Goal: Entertainment & Leisure: Browse casually

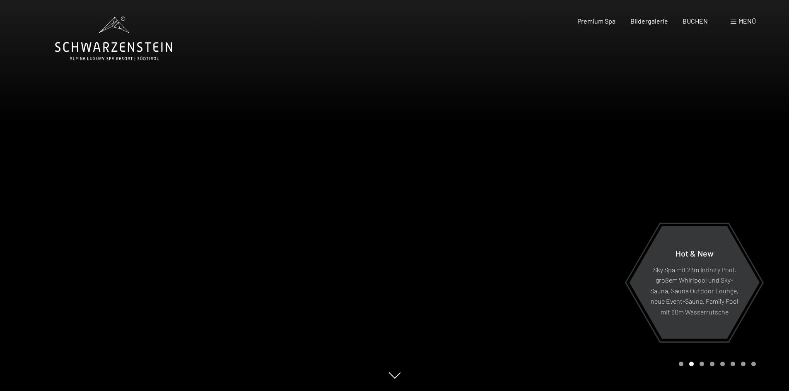
click at [690, 202] on div at bounding box center [592, 195] width 395 height 391
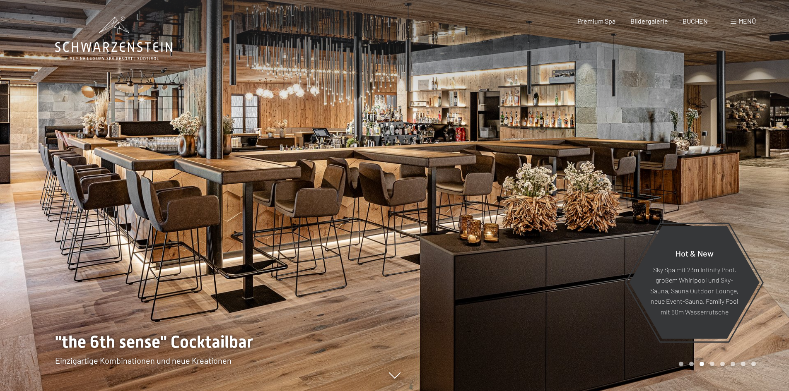
click at [691, 201] on div at bounding box center [592, 195] width 395 height 391
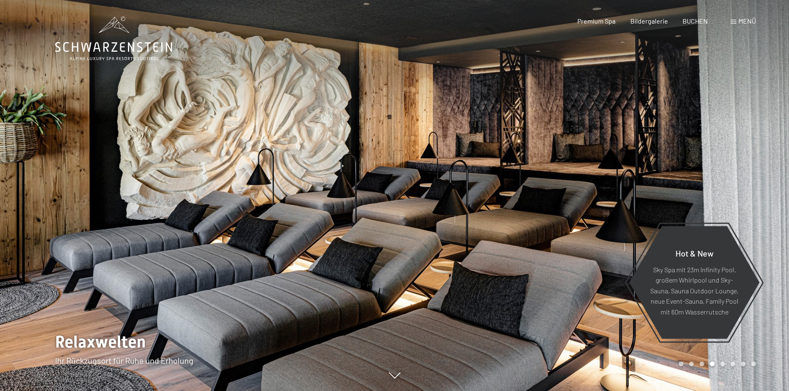
click at [691, 201] on div at bounding box center [592, 195] width 395 height 391
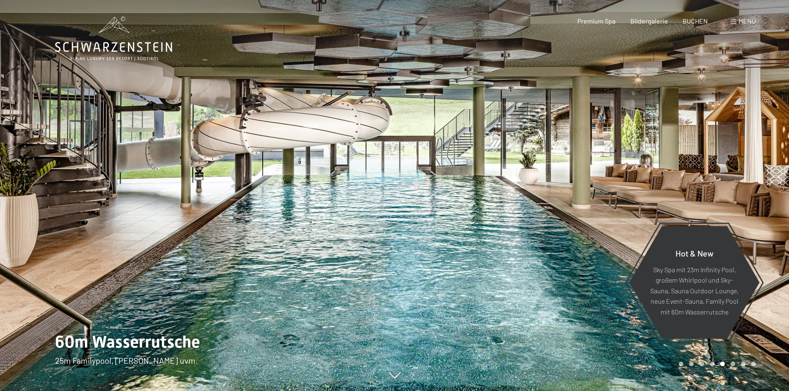
click at [690, 191] on div at bounding box center [592, 195] width 395 height 391
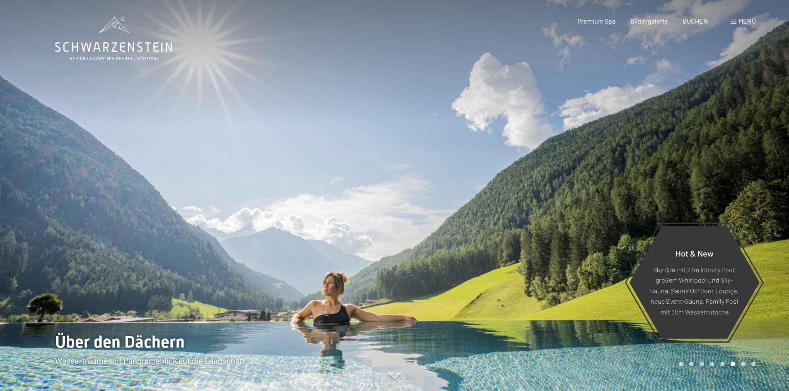
click at [690, 191] on div at bounding box center [592, 195] width 395 height 391
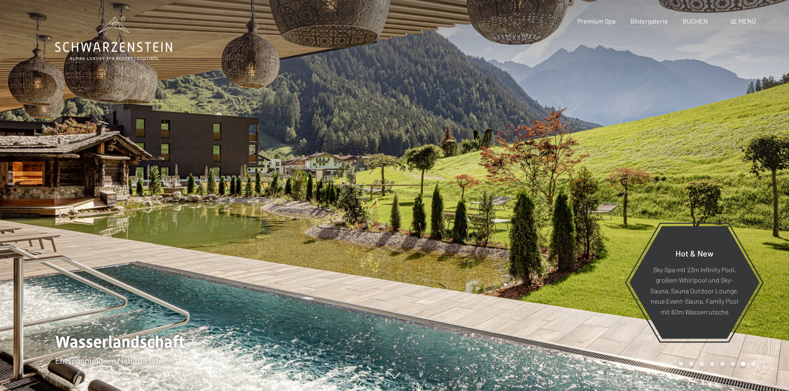
click at [164, 210] on div at bounding box center [197, 195] width 395 height 391
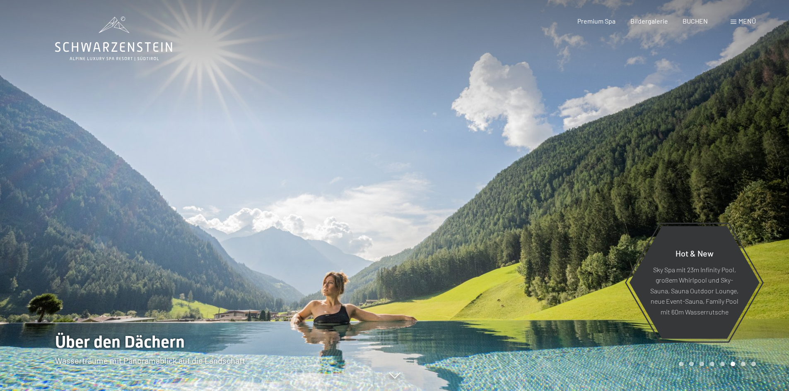
click at [583, 188] on div at bounding box center [592, 195] width 395 height 391
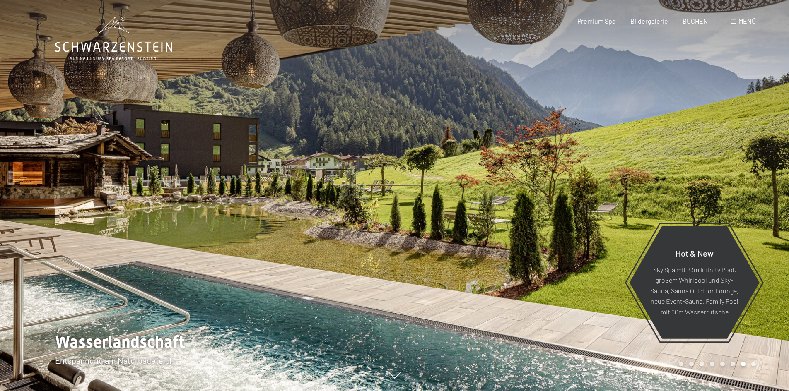
click at [591, 187] on div at bounding box center [592, 195] width 395 height 391
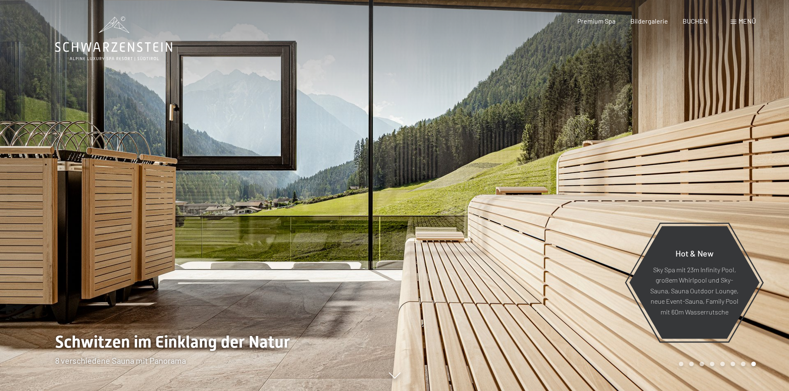
click at [592, 187] on div at bounding box center [592, 195] width 395 height 391
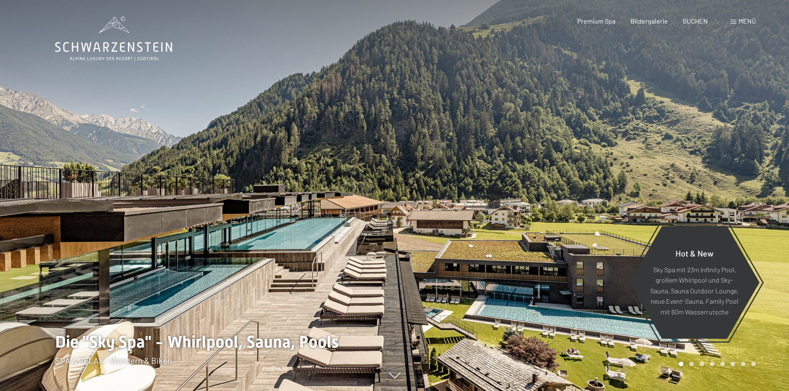
click at [114, 230] on div at bounding box center [197, 195] width 395 height 391
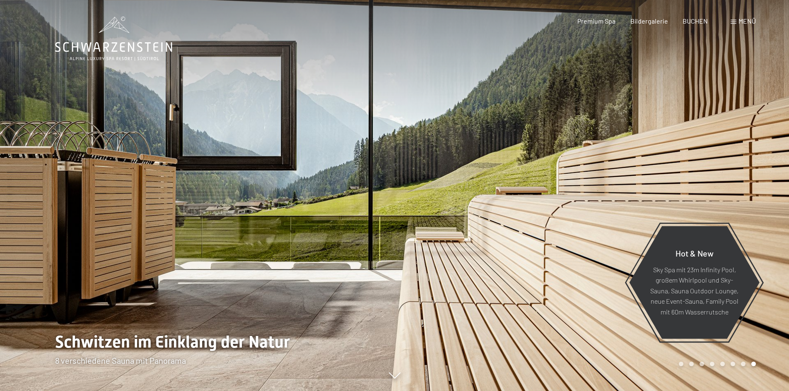
click at [590, 194] on div at bounding box center [592, 195] width 395 height 391
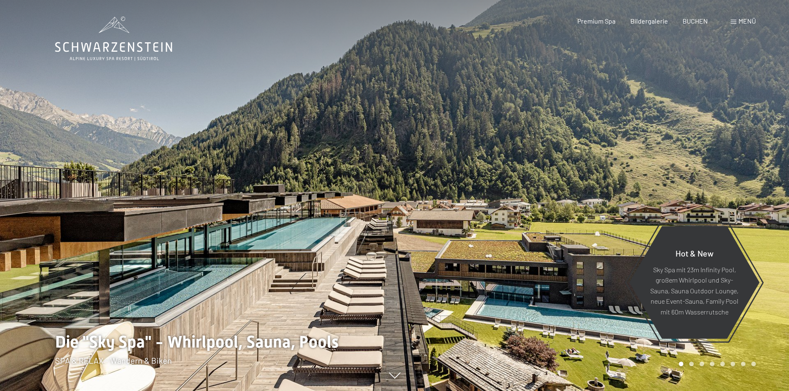
click at [590, 194] on div at bounding box center [592, 195] width 395 height 391
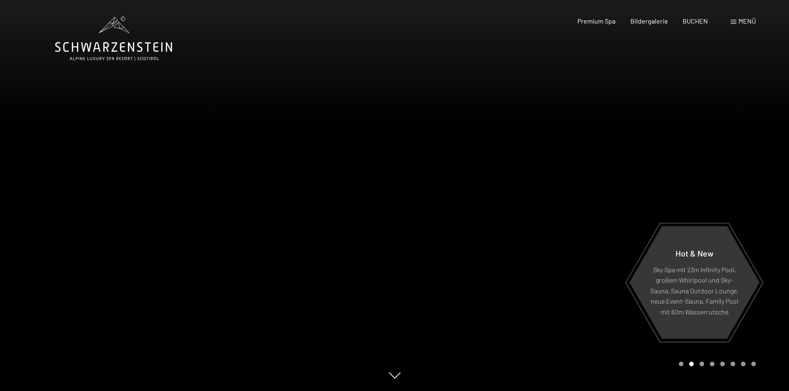
click at [590, 194] on div at bounding box center [592, 195] width 395 height 391
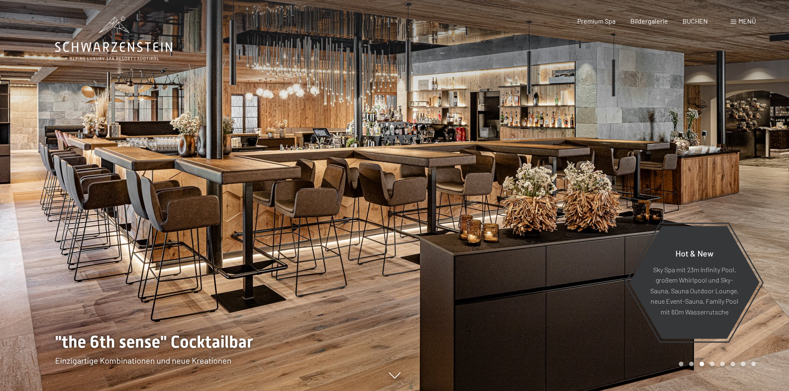
click at [590, 194] on div at bounding box center [592, 195] width 395 height 391
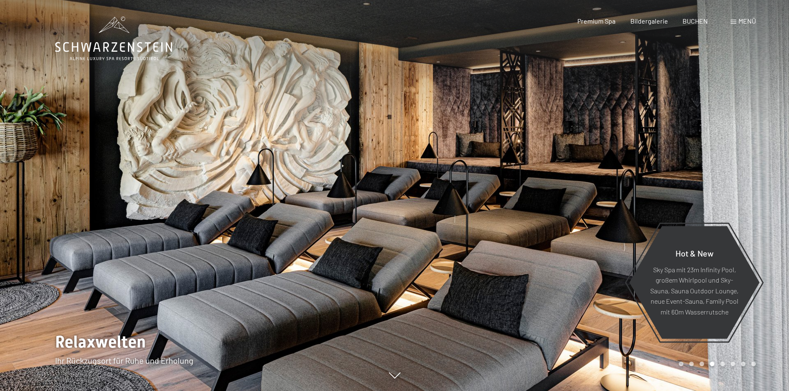
click at [590, 194] on div at bounding box center [592, 195] width 395 height 391
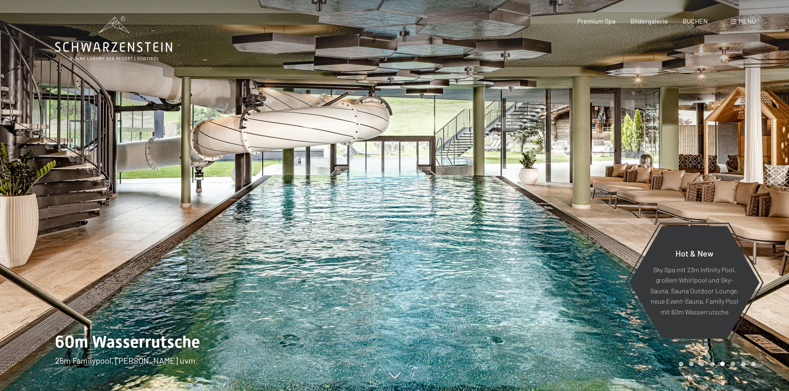
click at [590, 194] on div at bounding box center [592, 195] width 395 height 391
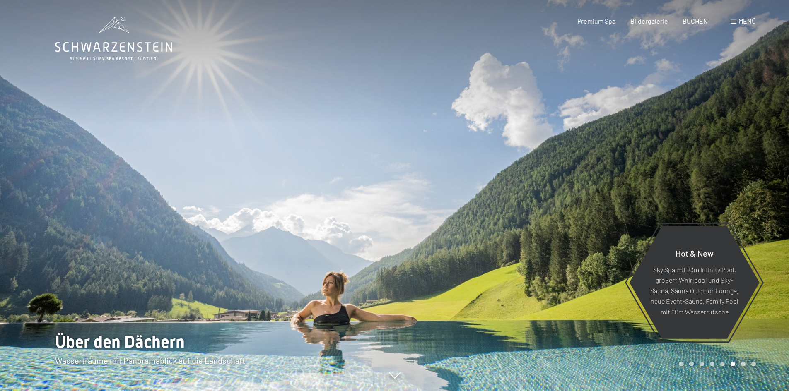
click at [590, 194] on div at bounding box center [592, 195] width 395 height 391
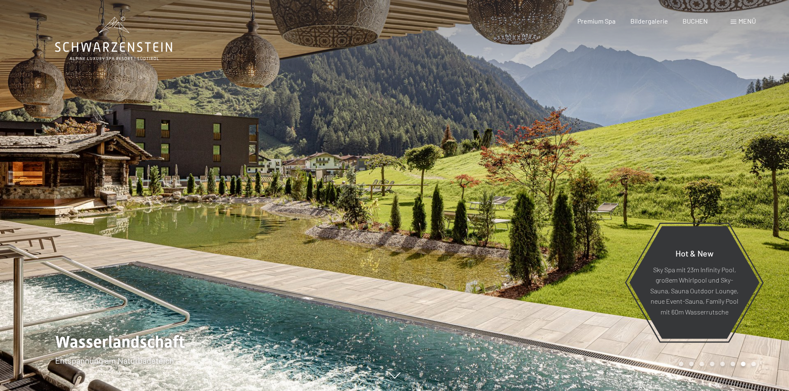
click at [590, 194] on div at bounding box center [592, 195] width 395 height 391
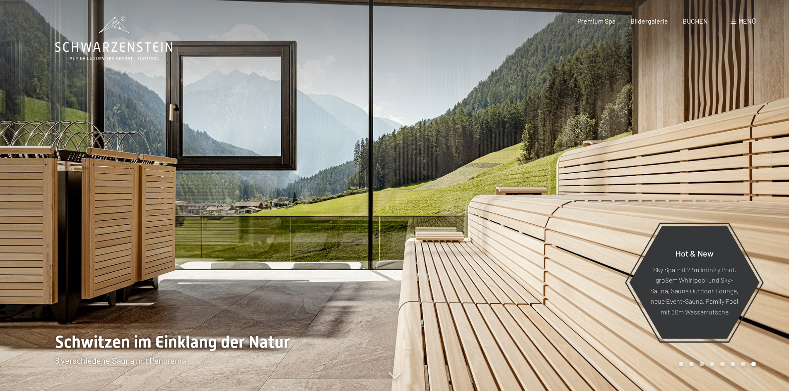
click at [590, 194] on div at bounding box center [592, 195] width 395 height 391
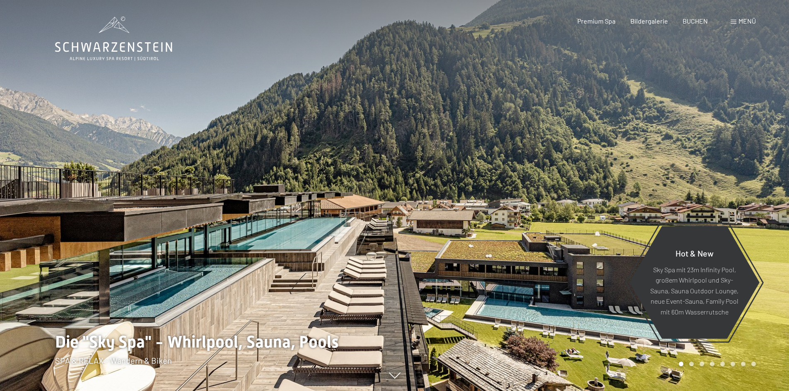
click at [590, 194] on div at bounding box center [592, 195] width 395 height 391
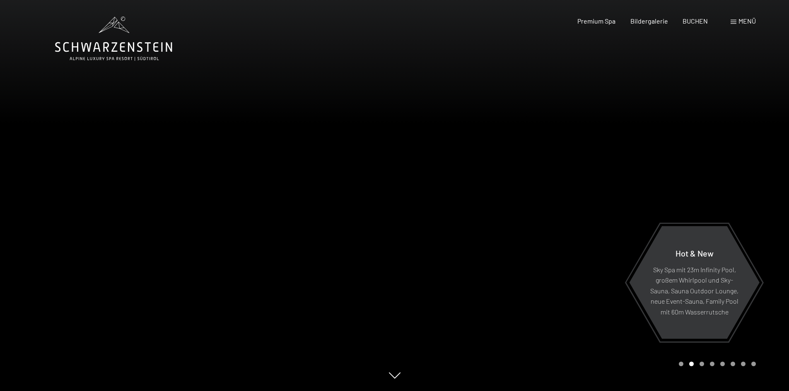
click at [590, 194] on div at bounding box center [592, 195] width 395 height 391
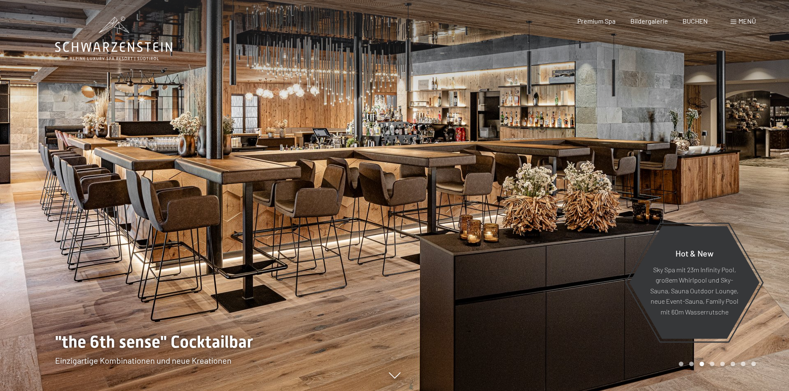
click at [658, 157] on div at bounding box center [592, 195] width 395 height 391
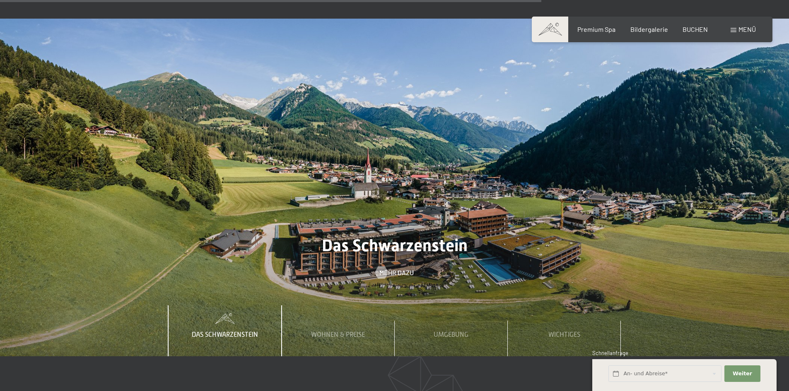
scroll to position [2775, 0]
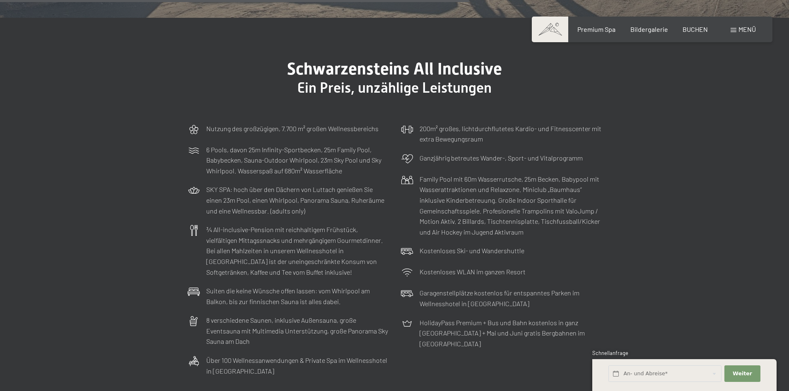
click at [742, 28] on span "Menü" at bounding box center [747, 29] width 17 height 8
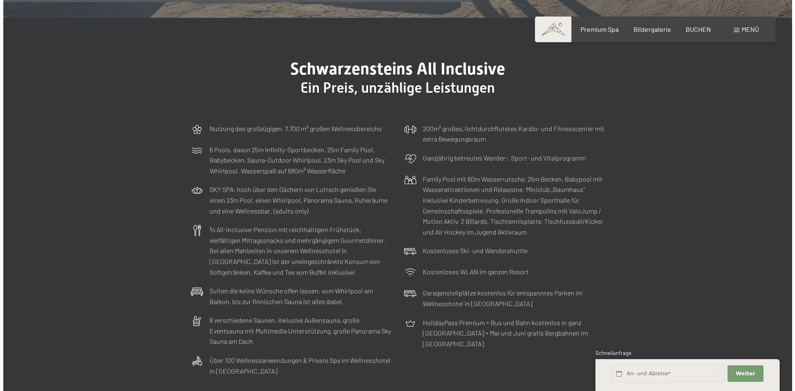
scroll to position [2498, 0]
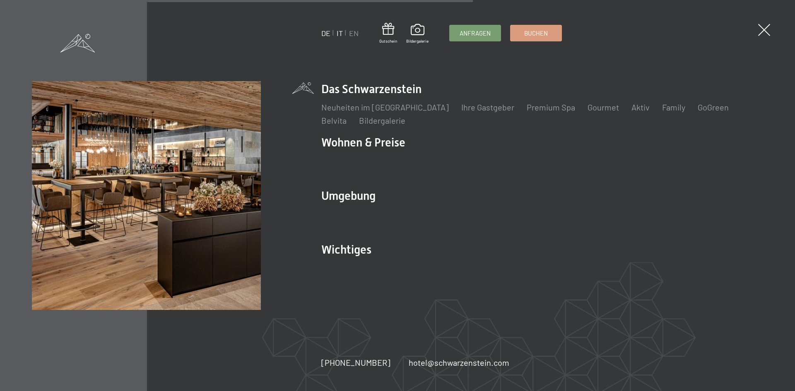
click at [341, 34] on link "IT" at bounding box center [340, 33] width 6 height 9
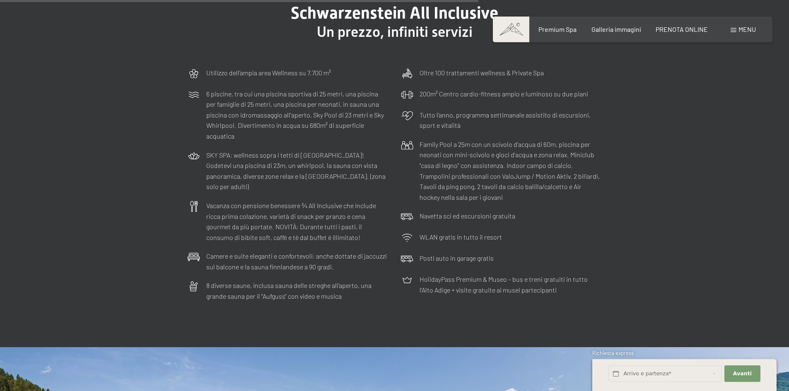
scroll to position [2527, 0]
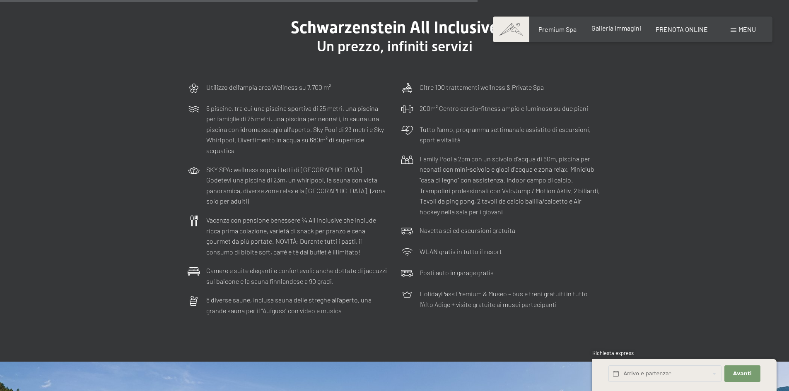
click at [617, 33] on div "Premium Spa Galleria immagini PRENOTA ONLINE" at bounding box center [615, 29] width 213 height 9
click at [614, 31] on span "Galleria immagini" at bounding box center [616, 28] width 50 height 8
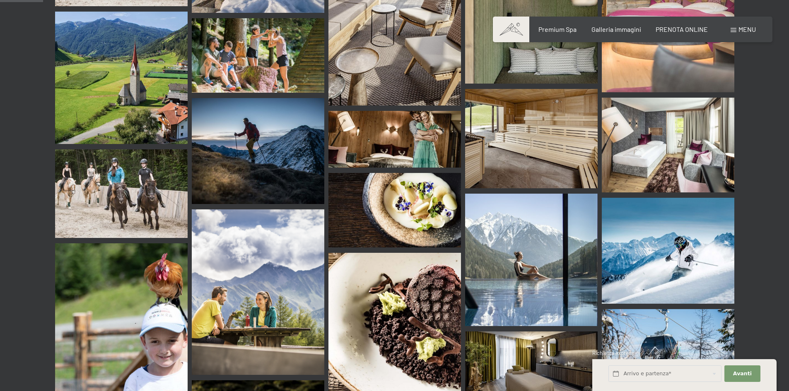
scroll to position [621, 0]
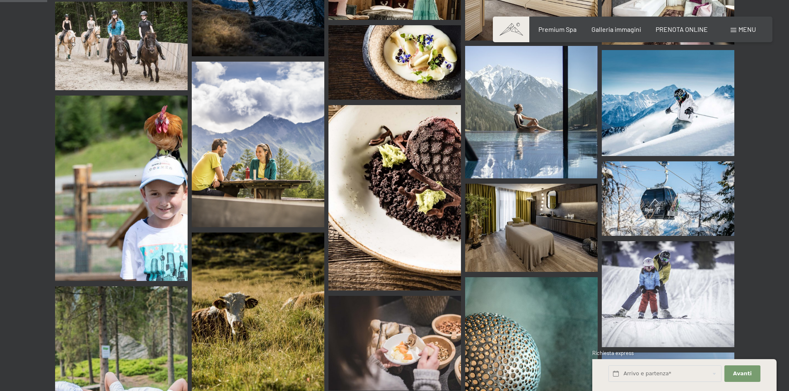
click at [535, 96] on img at bounding box center [531, 112] width 133 height 133
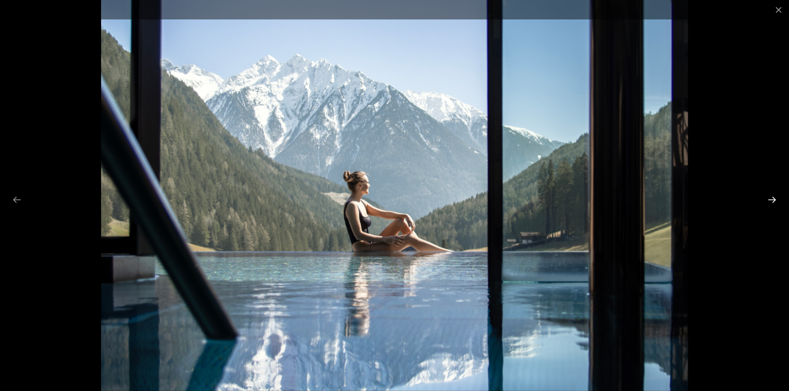
click at [770, 200] on button "Next slide" at bounding box center [771, 200] width 17 height 16
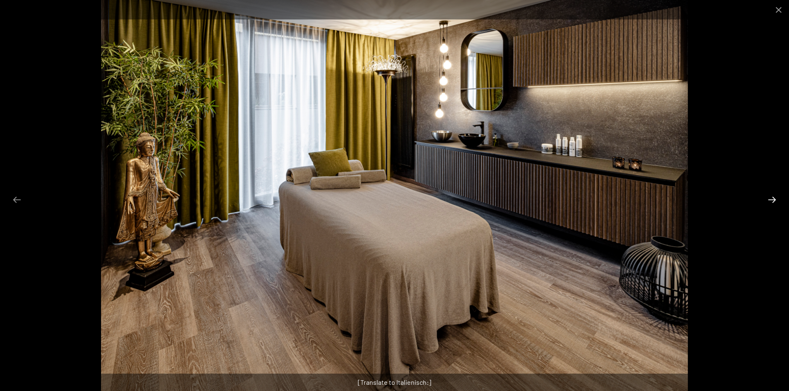
click at [770, 200] on button "Next slide" at bounding box center [771, 200] width 17 height 16
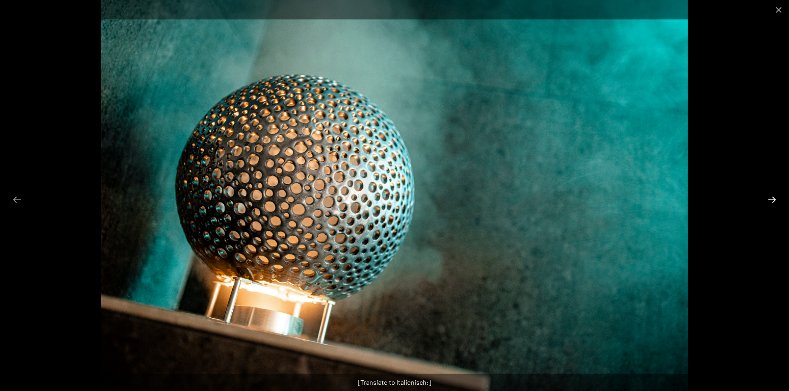
click at [770, 200] on button "Next slide" at bounding box center [771, 200] width 17 height 16
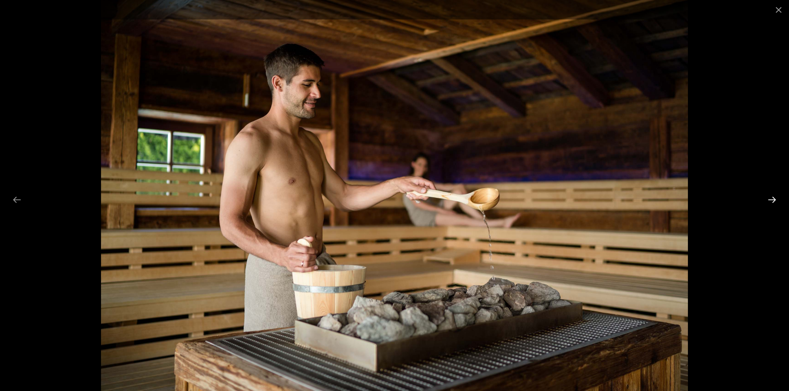
click at [770, 200] on button "Next slide" at bounding box center [771, 200] width 17 height 16
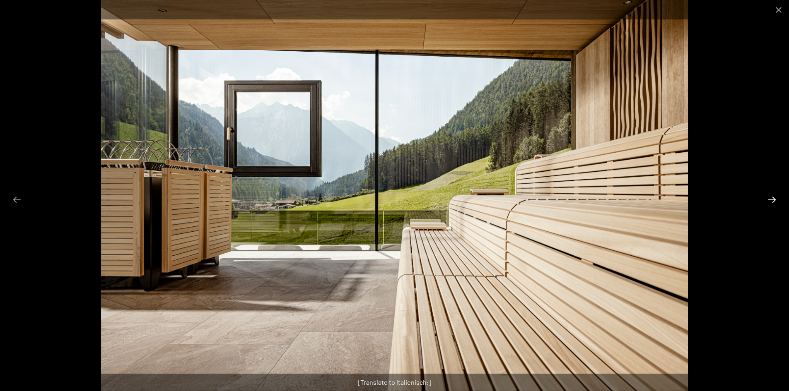
click at [770, 200] on button "Next slide" at bounding box center [771, 200] width 17 height 16
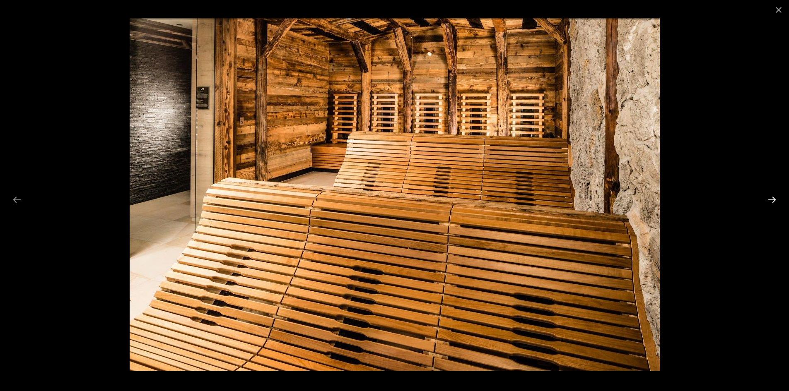
click at [770, 200] on button "Next slide" at bounding box center [771, 200] width 17 height 16
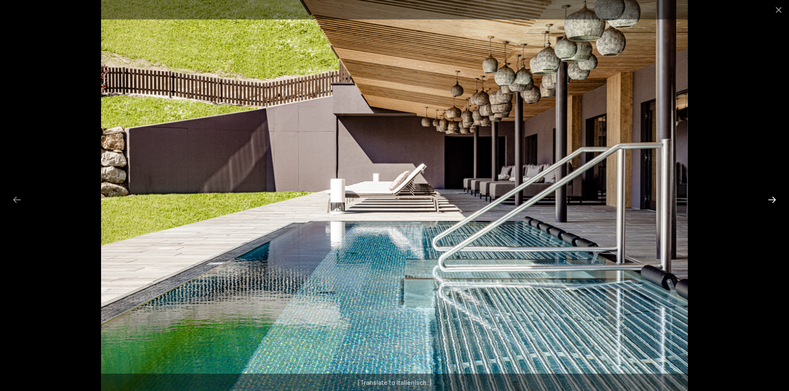
click at [770, 200] on button "Next slide" at bounding box center [771, 200] width 17 height 16
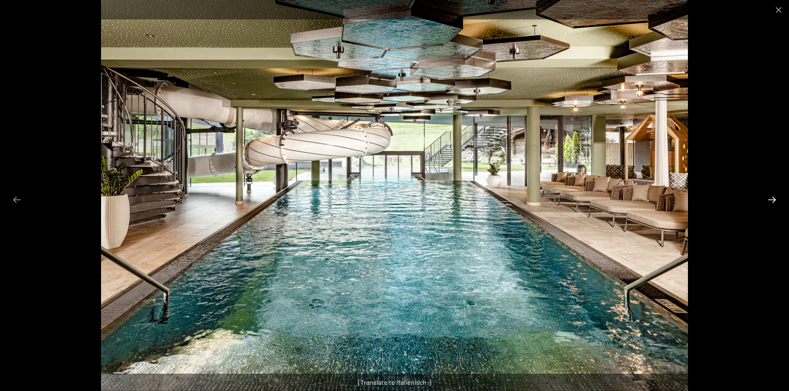
click at [770, 200] on button "Next slide" at bounding box center [771, 200] width 17 height 16
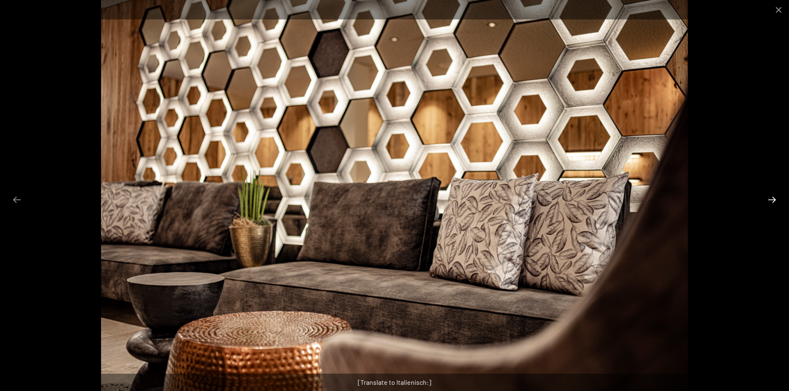
click at [770, 200] on button "Next slide" at bounding box center [771, 200] width 17 height 16
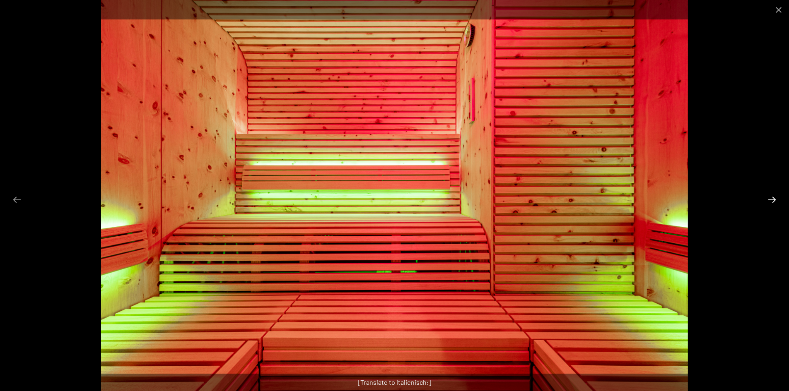
click at [770, 200] on button "Next slide" at bounding box center [771, 200] width 17 height 16
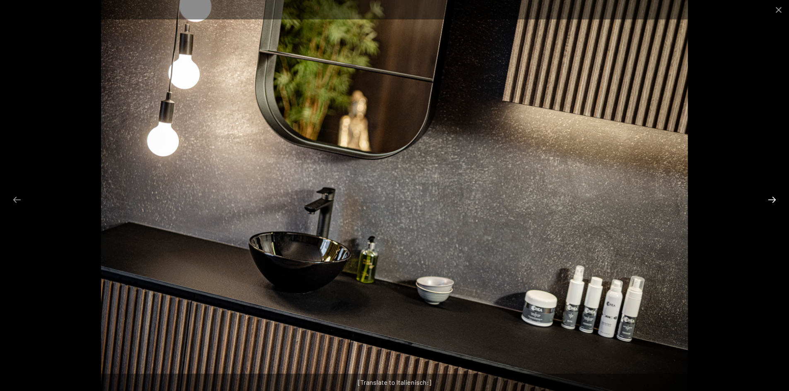
click at [770, 200] on button "Next slide" at bounding box center [771, 200] width 17 height 16
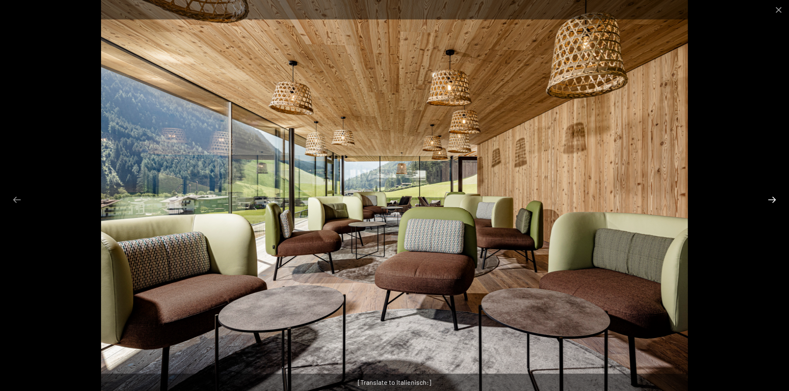
click at [770, 200] on button "Next slide" at bounding box center [771, 200] width 17 height 16
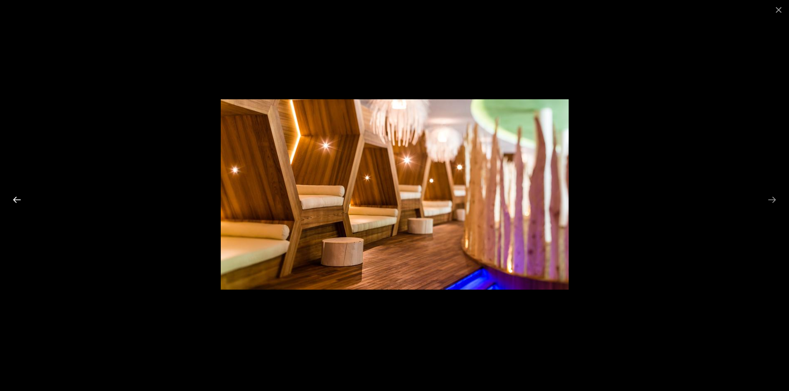
click at [15, 194] on button "Previous slide" at bounding box center [16, 200] width 17 height 16
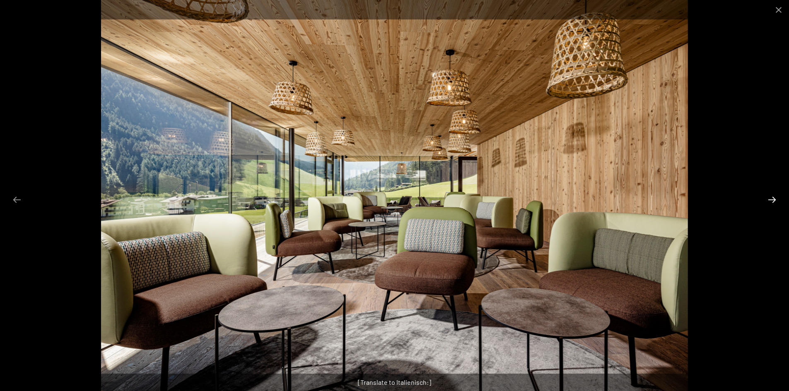
click at [777, 197] on button "Next slide" at bounding box center [771, 200] width 17 height 16
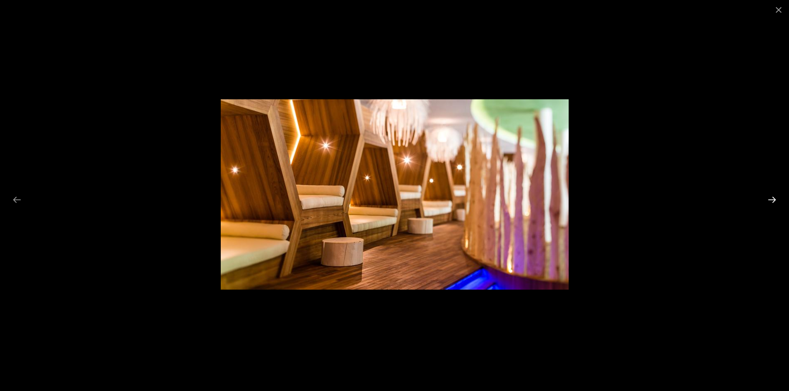
click at [777, 197] on button "Next slide" at bounding box center [771, 200] width 17 height 16
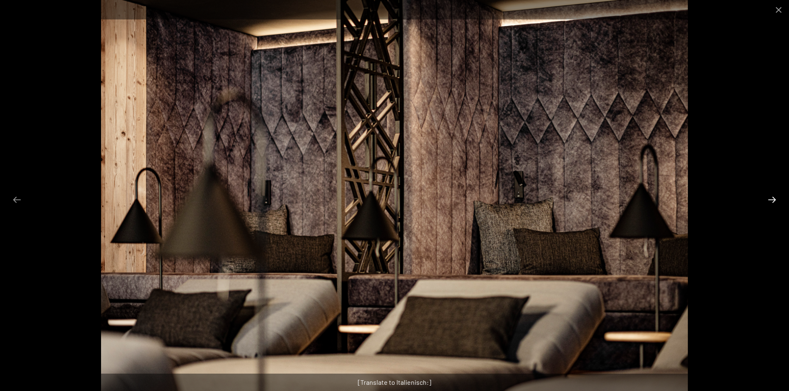
click at [777, 197] on button "Next slide" at bounding box center [771, 200] width 17 height 16
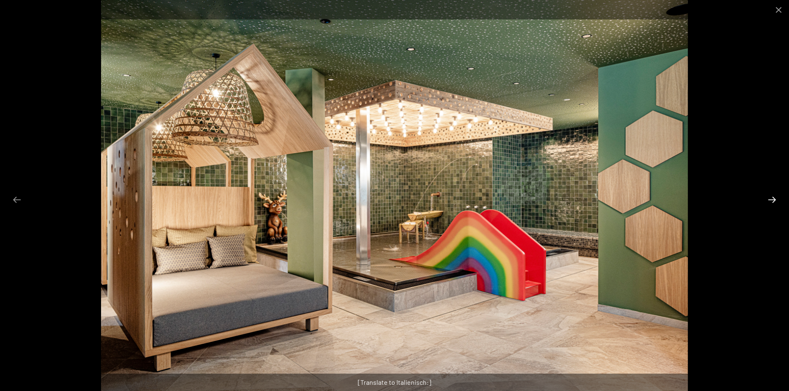
click at [777, 197] on button "Next slide" at bounding box center [771, 200] width 17 height 16
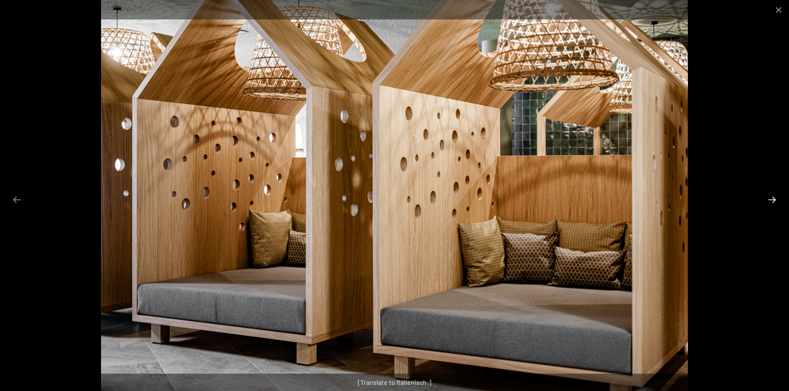
click at [777, 197] on button "Next slide" at bounding box center [771, 200] width 17 height 16
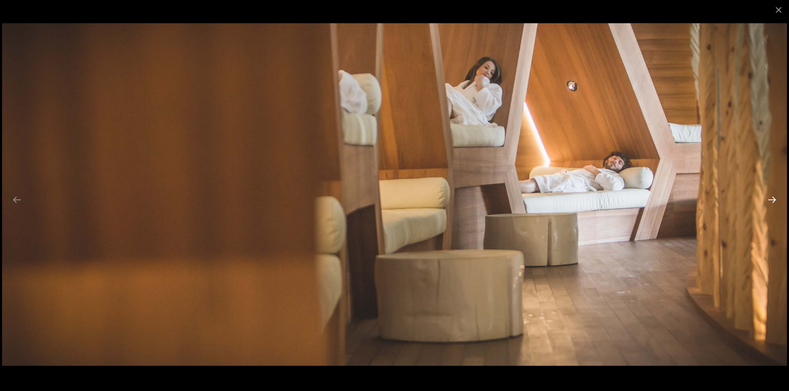
click at [777, 197] on button "Next slide" at bounding box center [771, 200] width 17 height 16
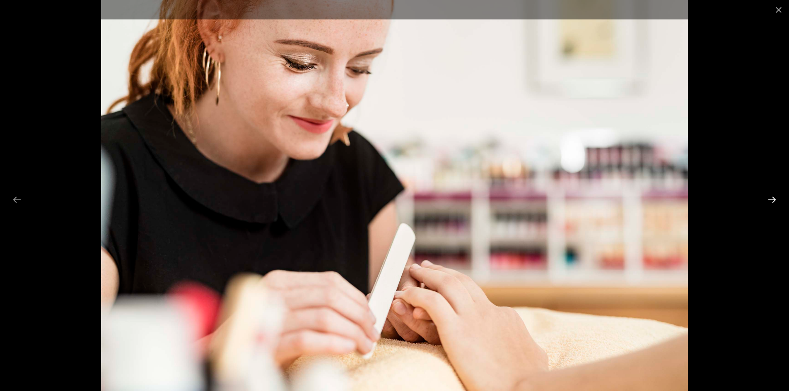
click at [777, 197] on button "Next slide" at bounding box center [771, 200] width 17 height 16
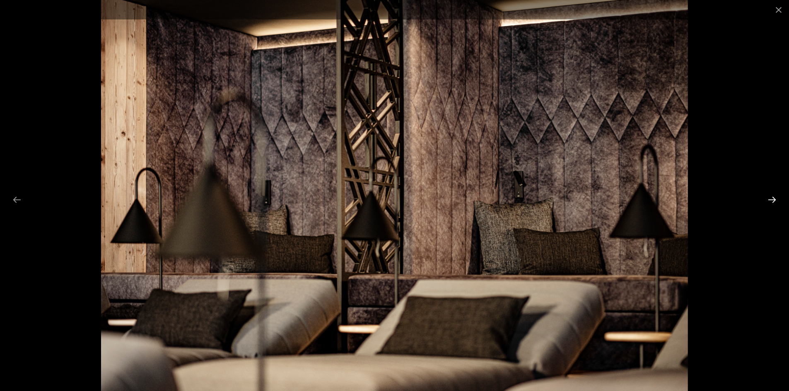
click at [777, 197] on button "Next slide" at bounding box center [771, 200] width 17 height 16
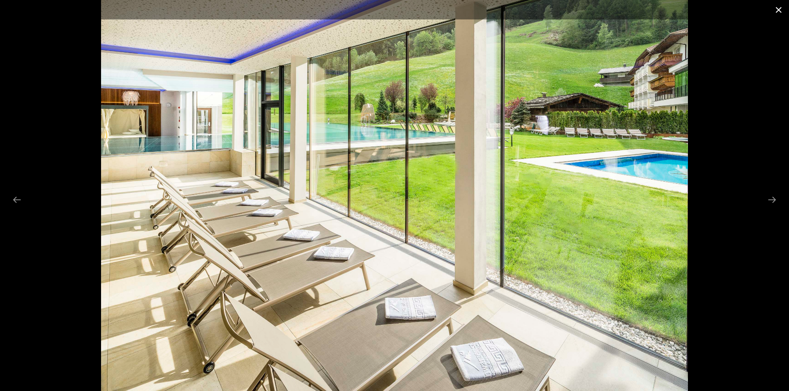
click at [774, 9] on button "Close gallery" at bounding box center [778, 9] width 21 height 19
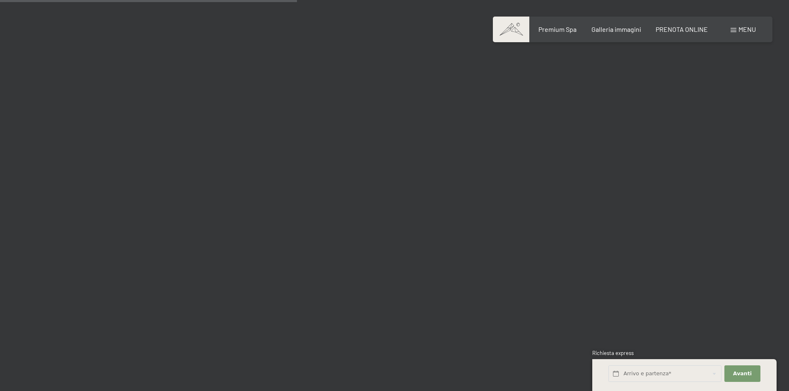
scroll to position [4018, 0]
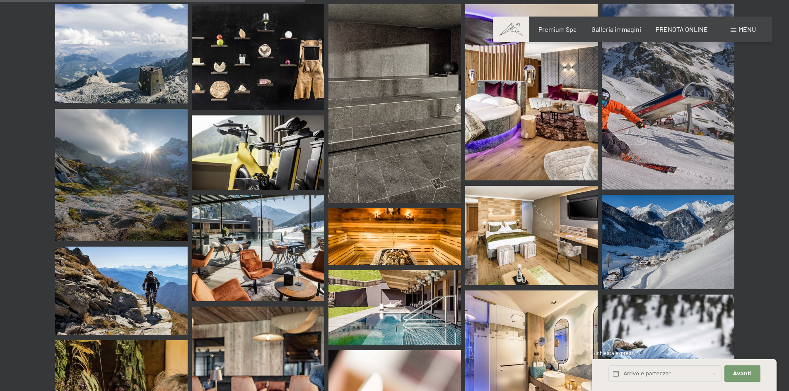
click at [287, 138] on img at bounding box center [258, 153] width 133 height 75
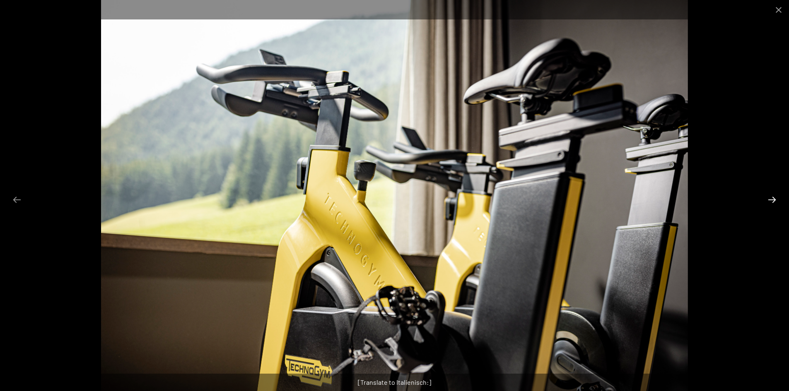
click at [768, 202] on button "Next slide" at bounding box center [771, 200] width 17 height 16
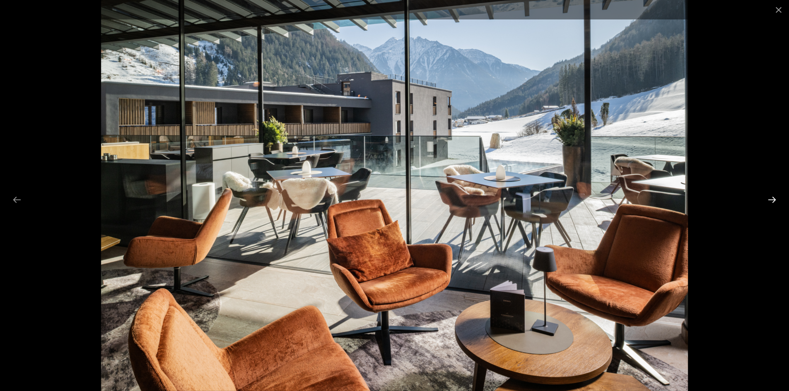
click at [768, 202] on button "Next slide" at bounding box center [771, 200] width 17 height 16
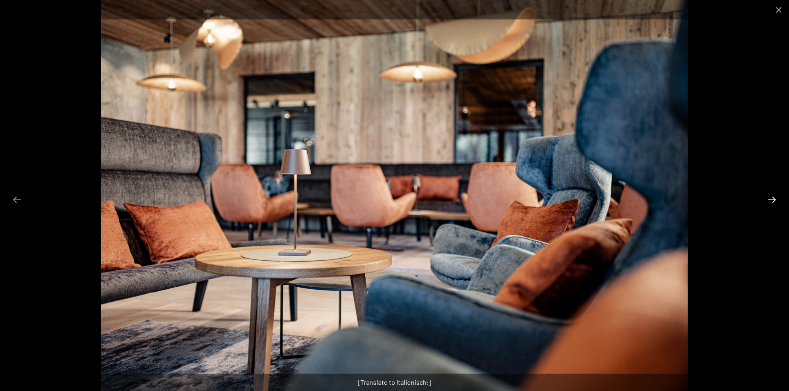
click at [768, 202] on button "Next slide" at bounding box center [771, 200] width 17 height 16
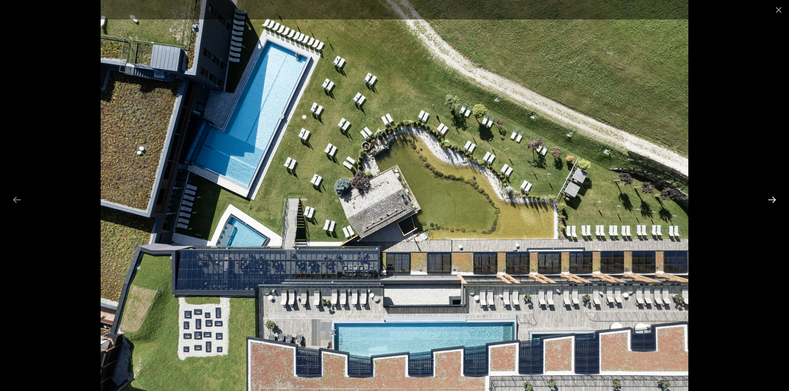
click at [768, 202] on button "Next slide" at bounding box center [771, 200] width 17 height 16
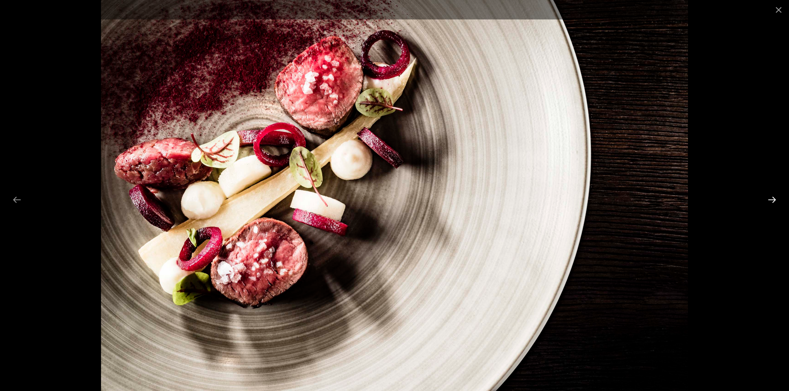
click at [768, 202] on button "Next slide" at bounding box center [771, 200] width 17 height 16
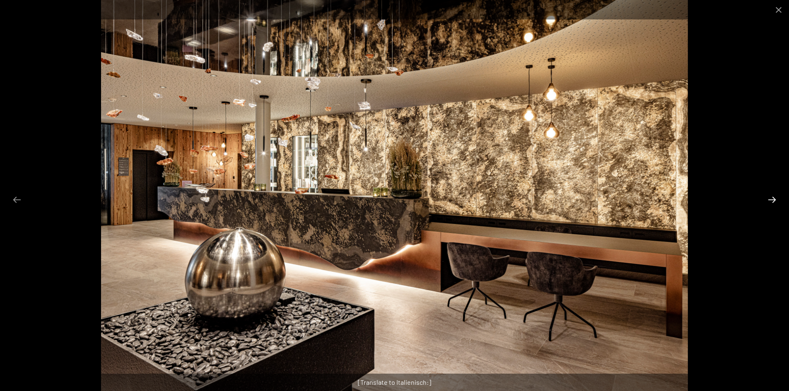
click at [768, 202] on button "Next slide" at bounding box center [771, 200] width 17 height 16
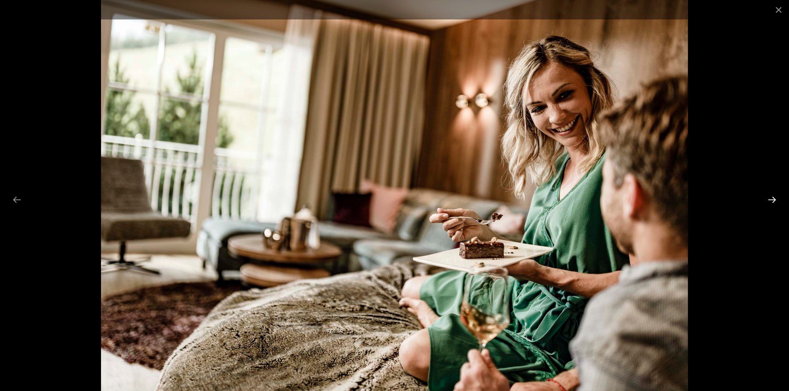
click at [768, 202] on button "Next slide" at bounding box center [771, 200] width 17 height 16
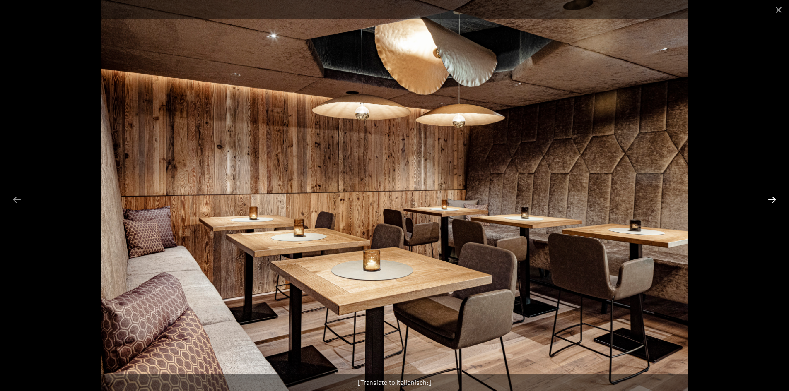
click at [768, 202] on button "Next slide" at bounding box center [771, 200] width 17 height 16
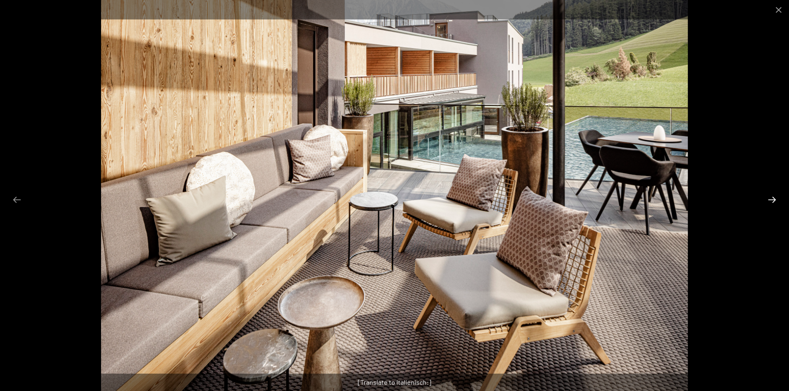
click at [768, 202] on button "Next slide" at bounding box center [771, 200] width 17 height 16
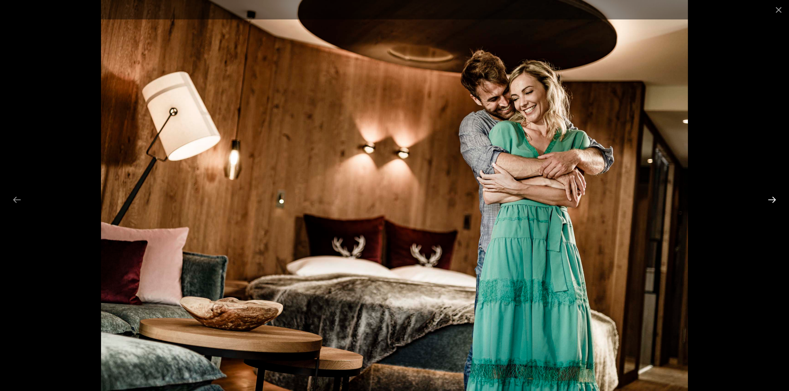
click at [768, 202] on button "Next slide" at bounding box center [771, 200] width 17 height 16
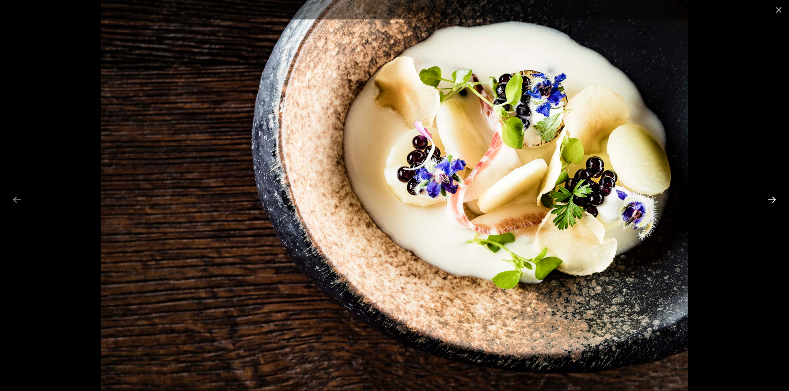
click at [768, 202] on button "Next slide" at bounding box center [771, 200] width 17 height 16
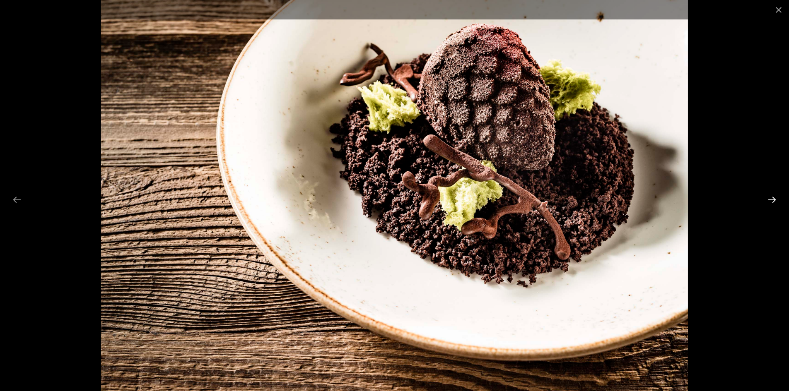
click at [768, 202] on button "Next slide" at bounding box center [771, 200] width 17 height 16
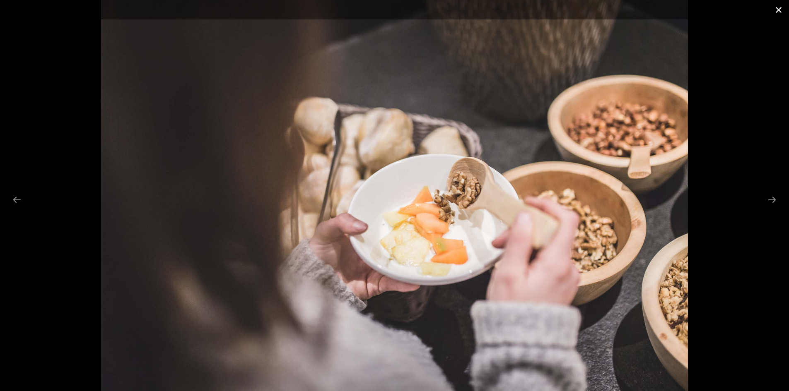
click at [781, 8] on button "Close gallery" at bounding box center [778, 9] width 21 height 19
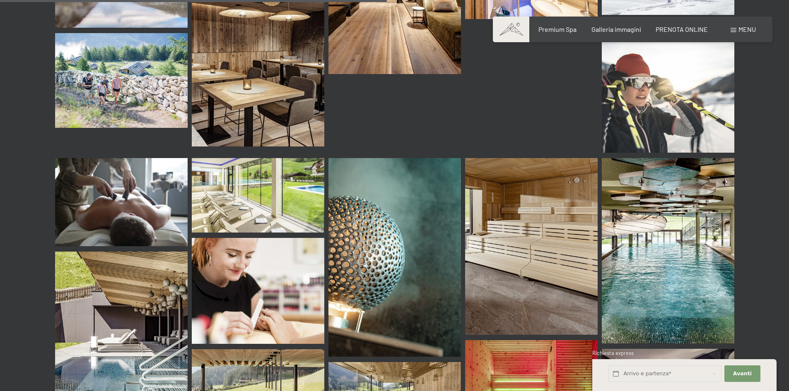
scroll to position [5302, 0]
